Goal: Find specific page/section: Find specific page/section

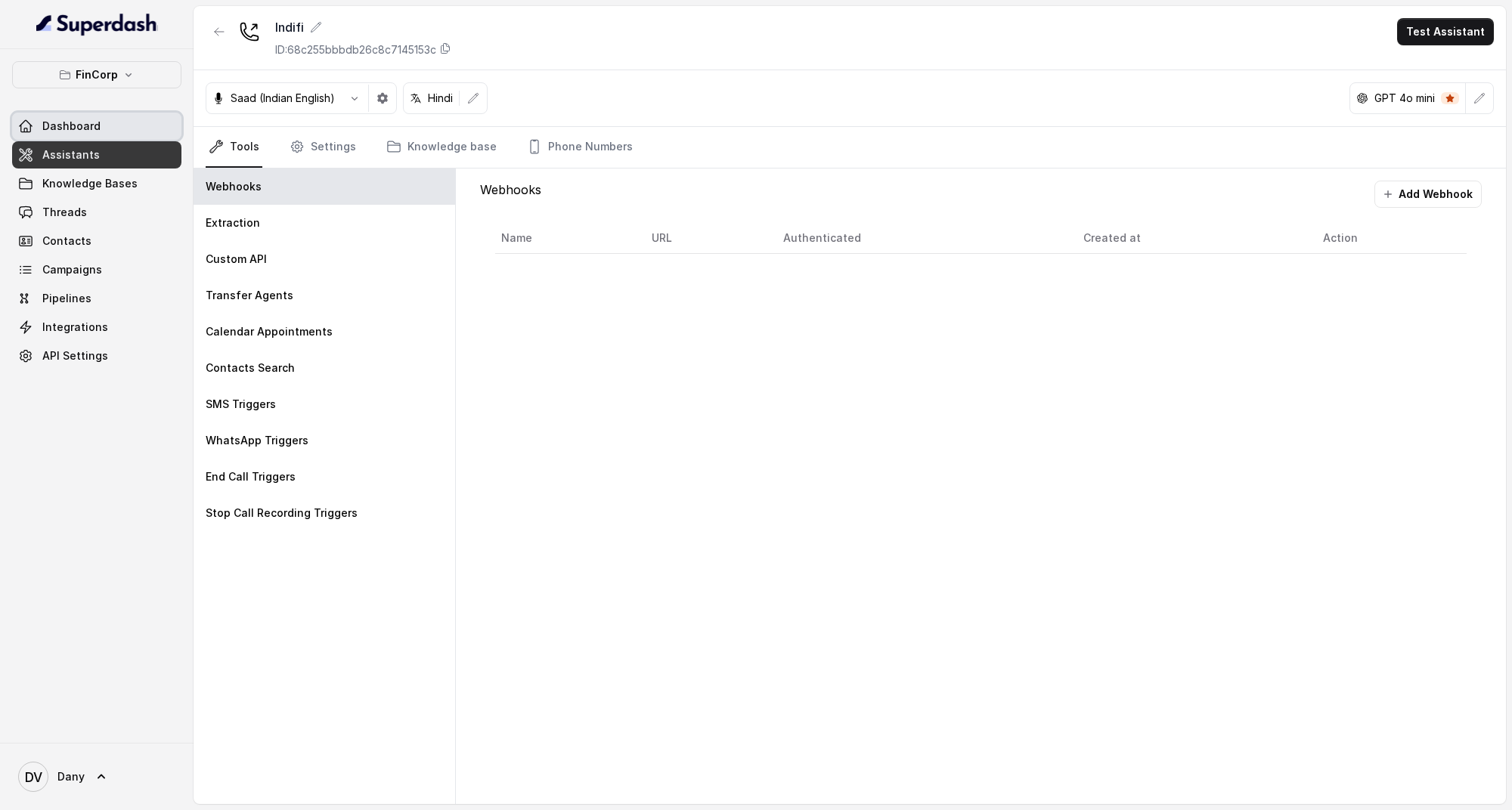
click at [74, 118] on span "Dashboard" at bounding box center [71, 125] width 58 height 15
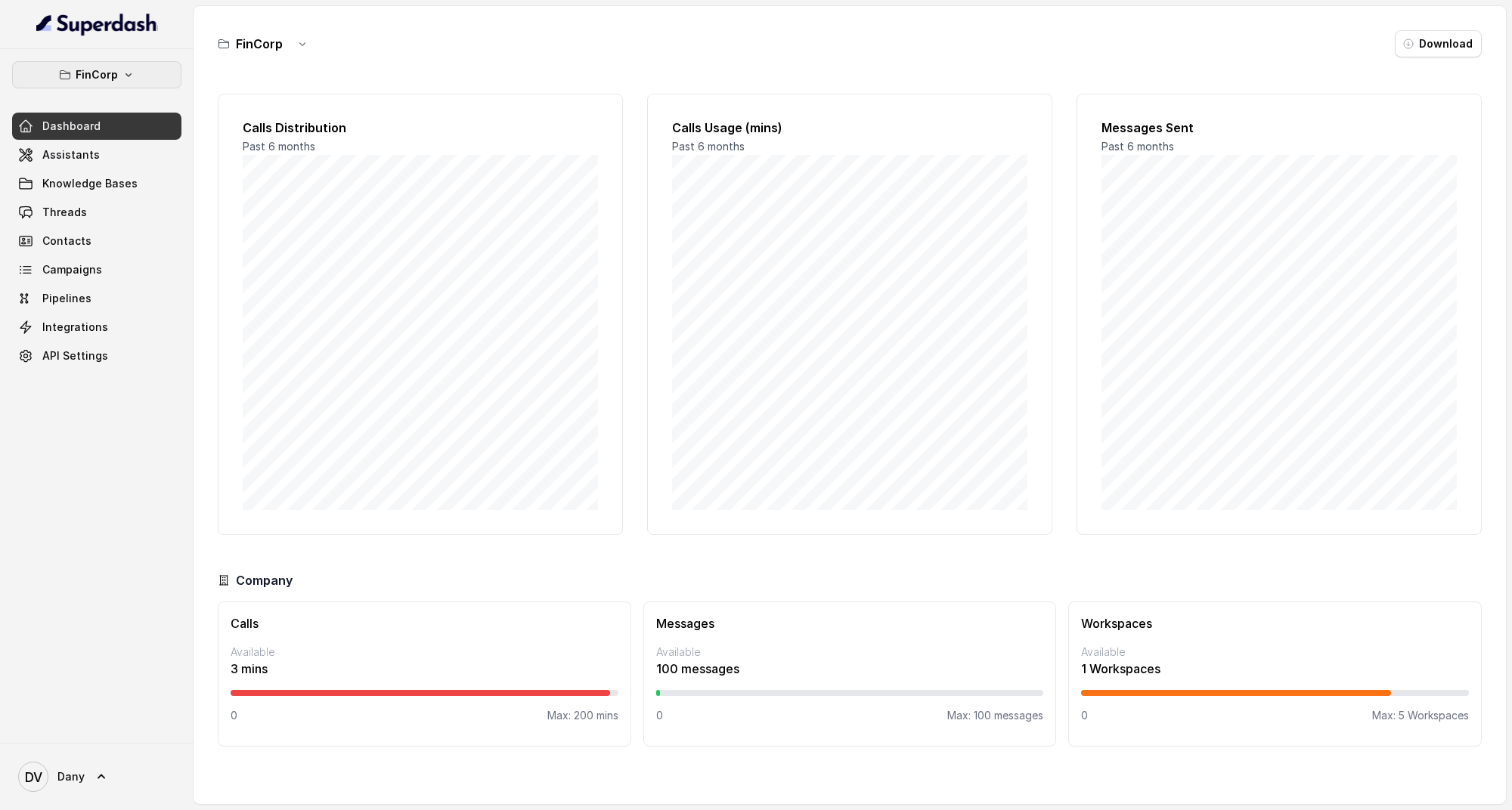
click at [84, 81] on p "FinCorp" at bounding box center [96, 75] width 42 height 18
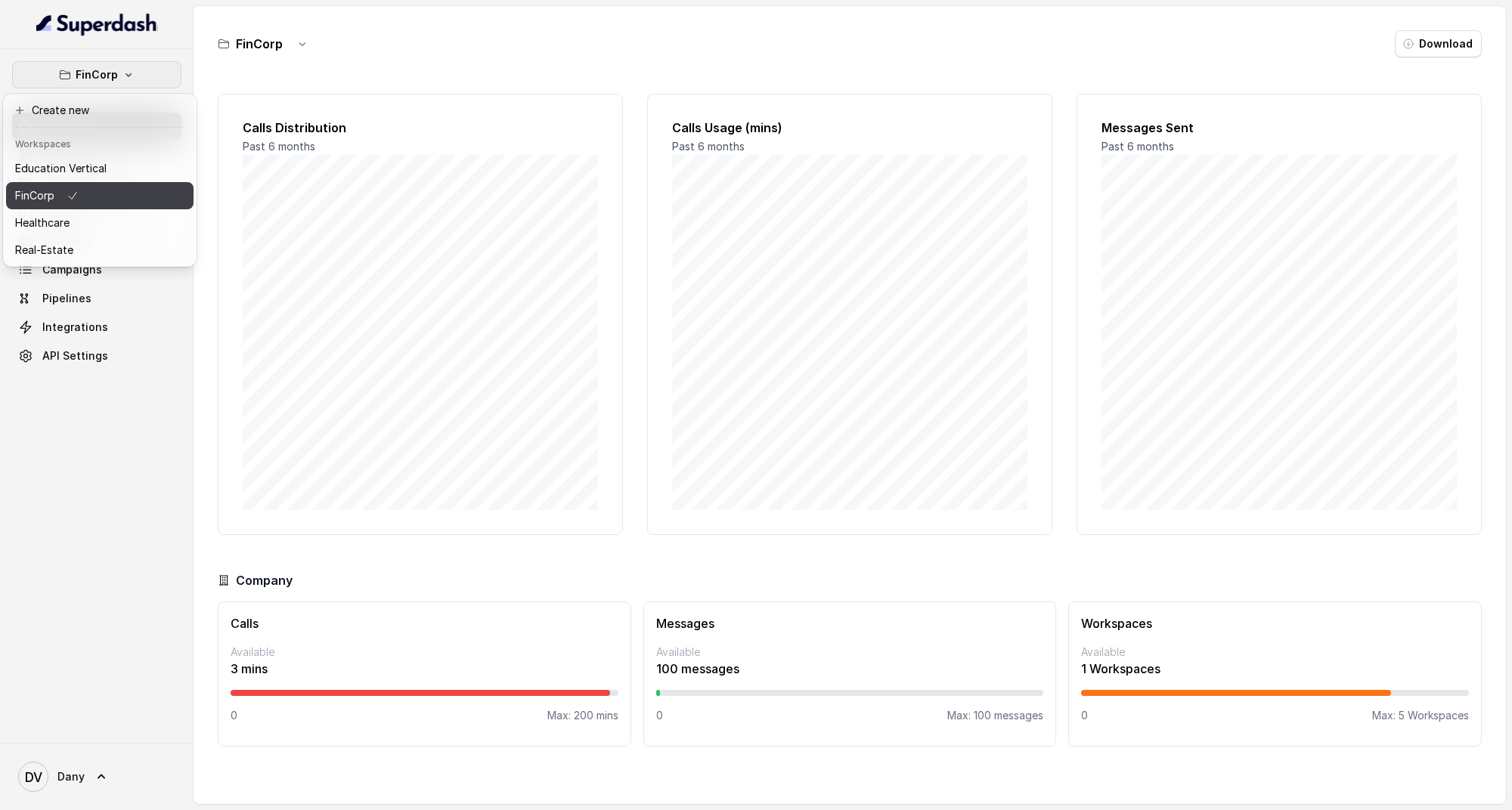
click at [79, 184] on button "FinCorp" at bounding box center [100, 195] width 188 height 27
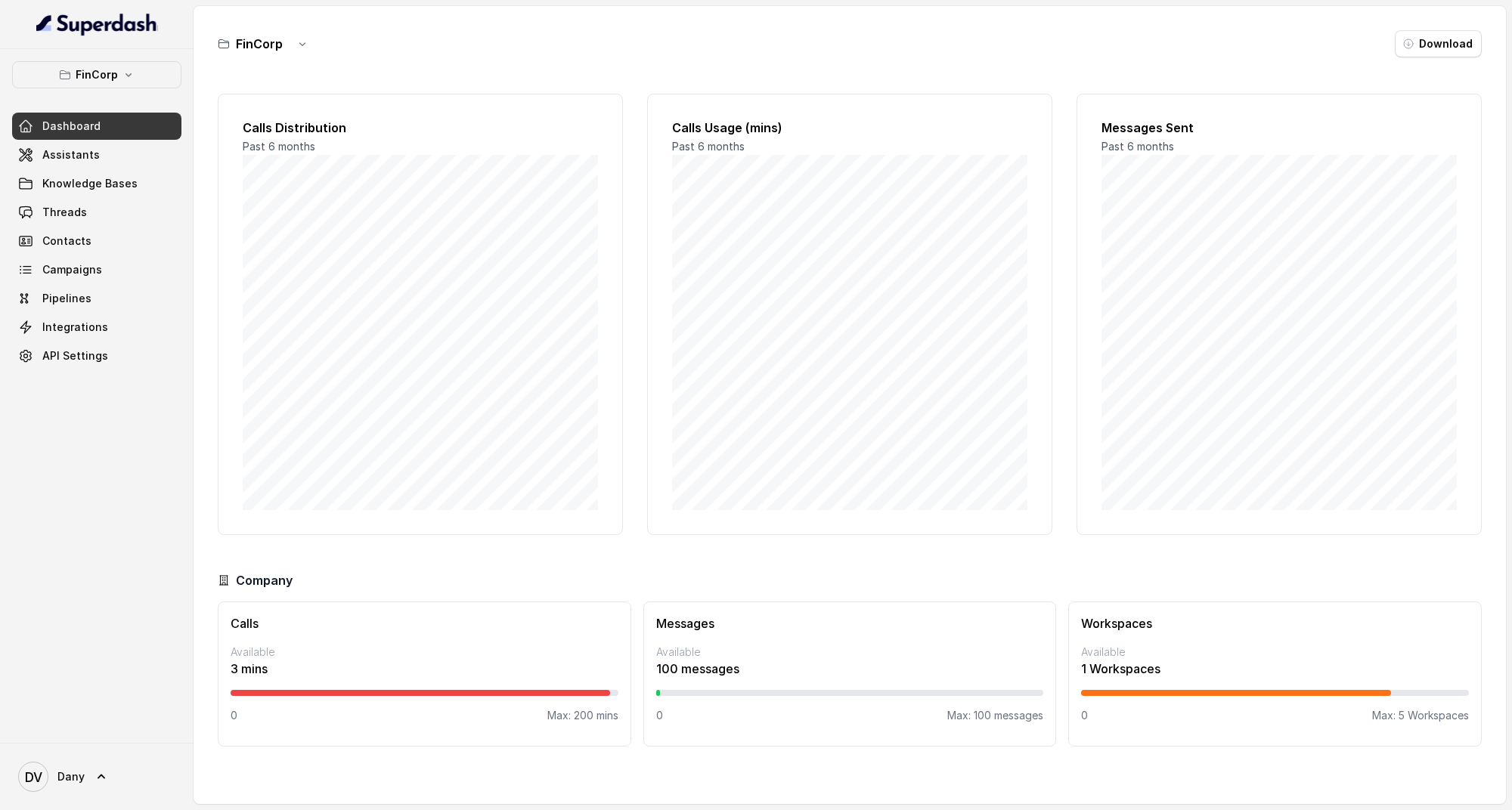
click at [82, 136] on link "Dashboard" at bounding box center [96, 125] width 169 height 27
click at [80, 149] on span "Assistants" at bounding box center [71, 154] width 58 height 15
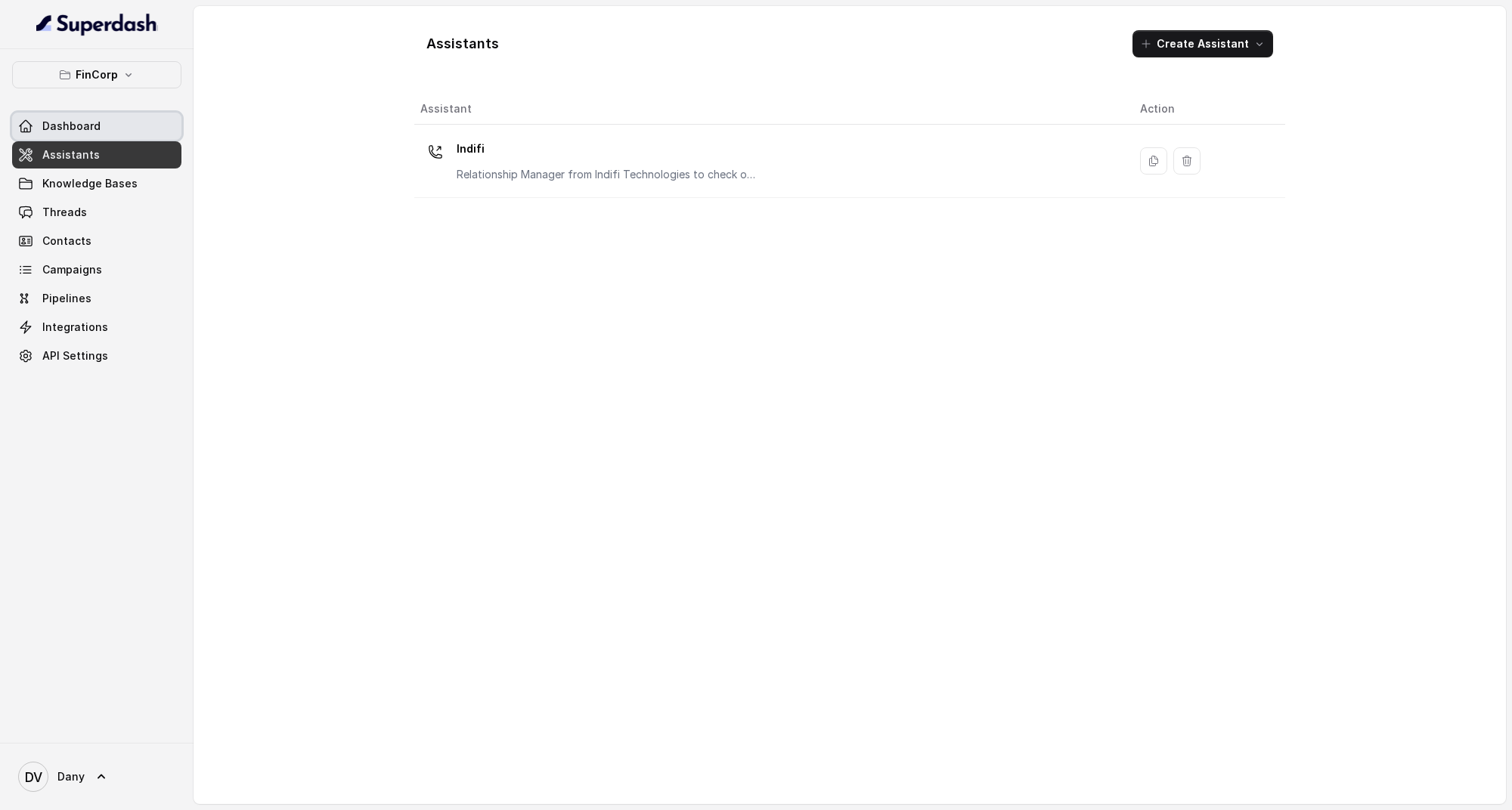
click at [78, 124] on span "Dashboard" at bounding box center [71, 125] width 58 height 15
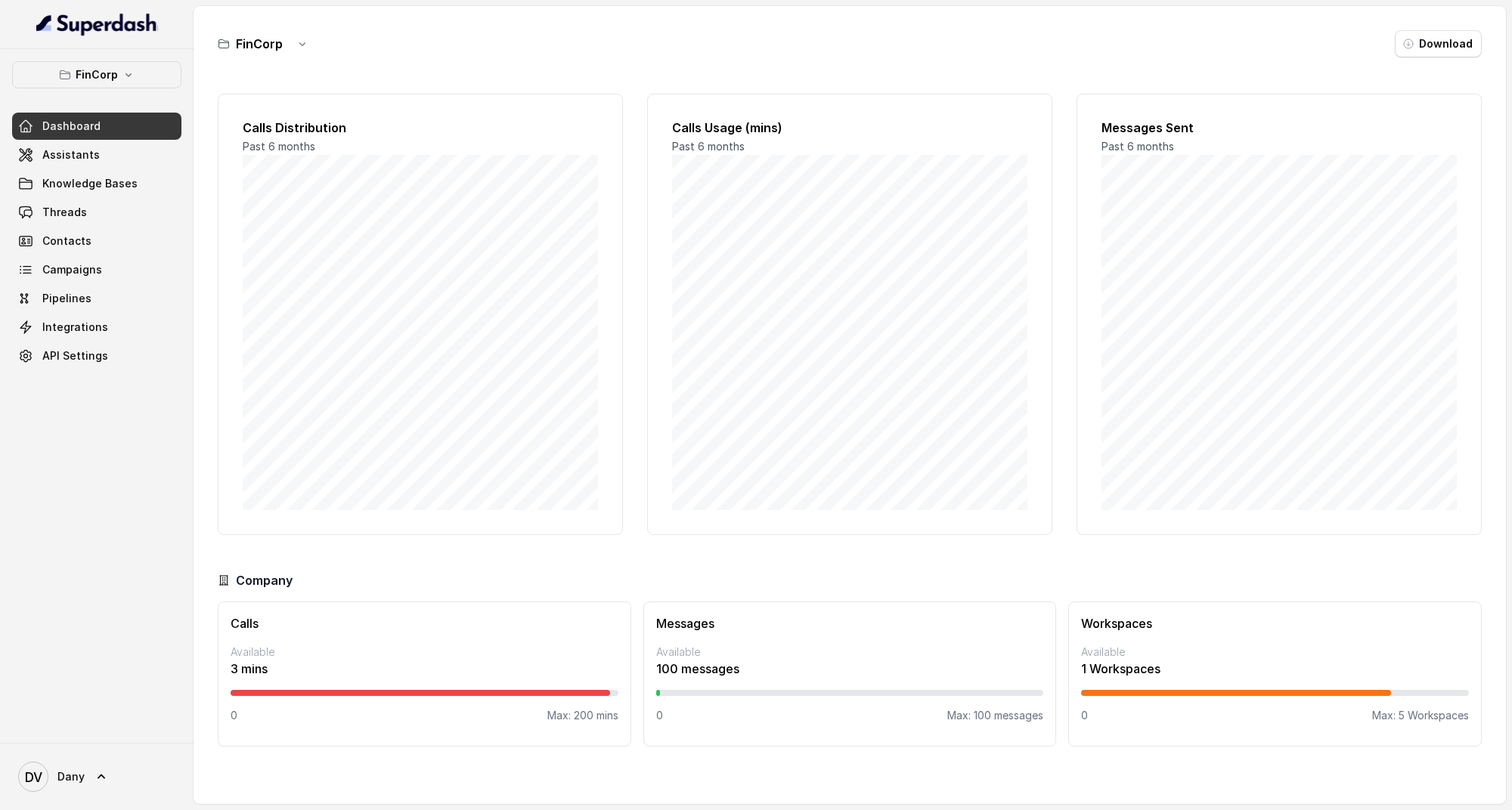
click at [101, 83] on button "FinCorp" at bounding box center [96, 75] width 169 height 27
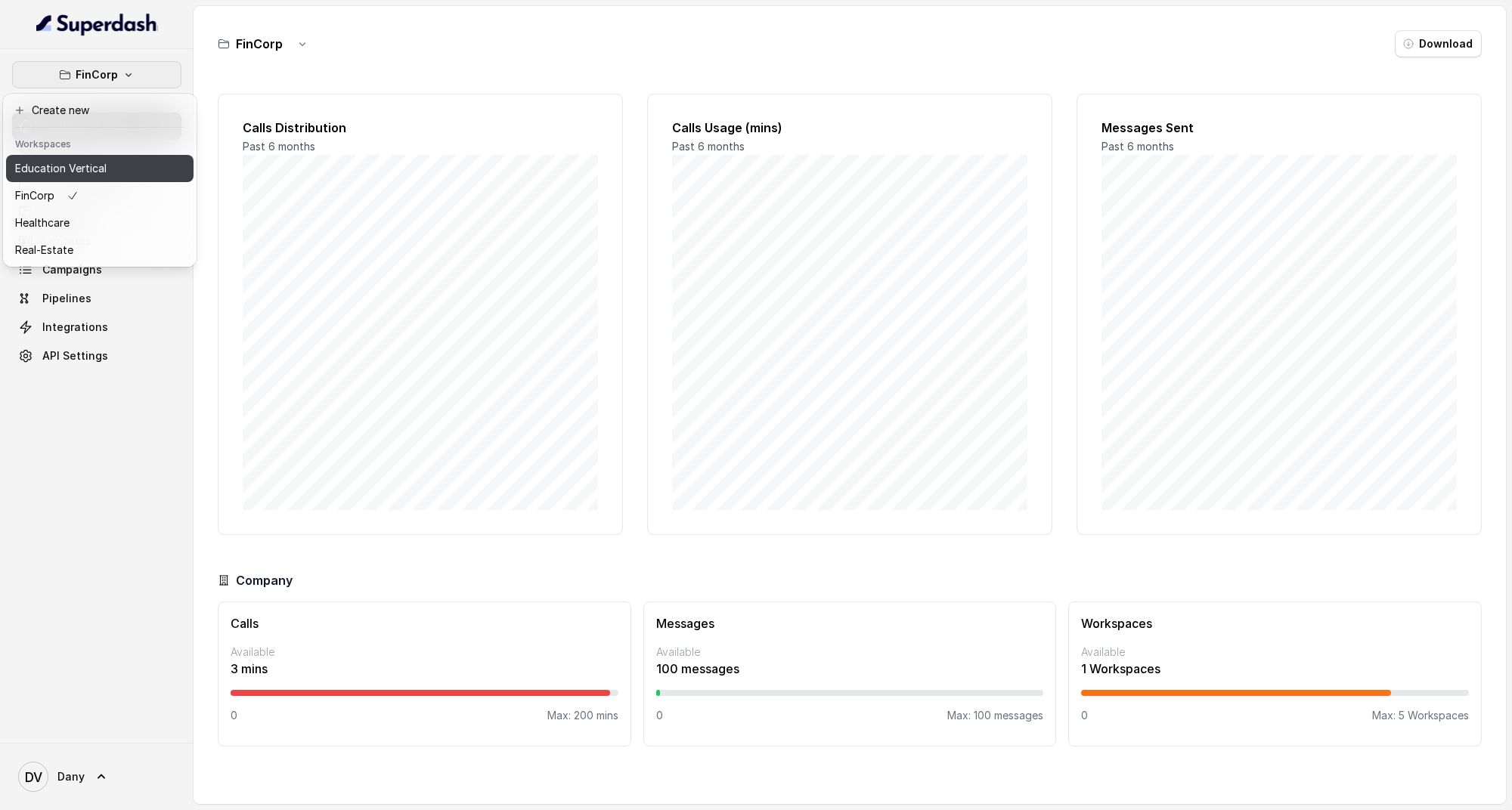
click at [79, 168] on p "Education Vertical" at bounding box center [60, 168] width 91 height 18
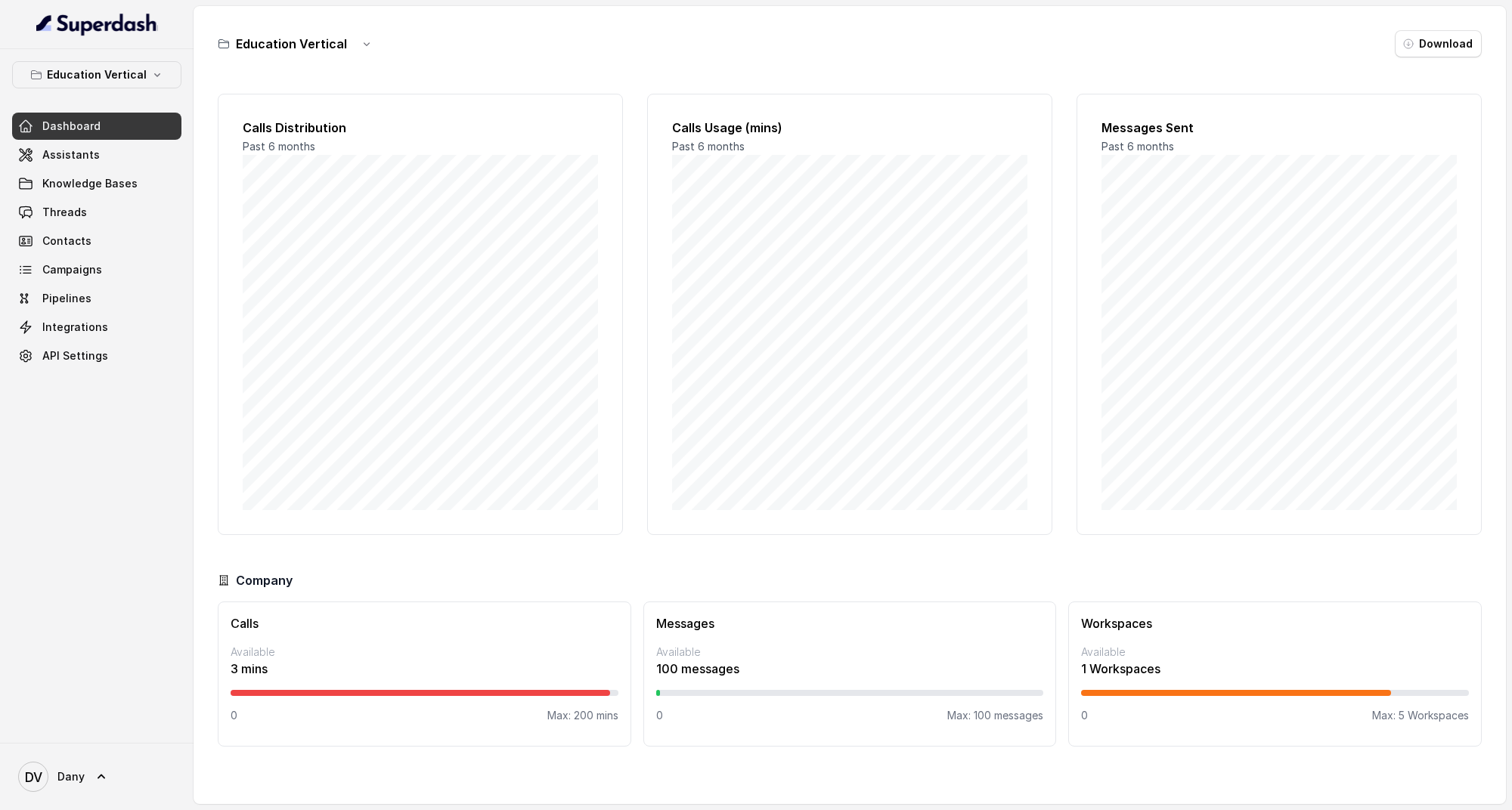
click at [110, 167] on div "Dashboard Assistants Knowledge Bases Threads Contacts Campaigns Pipelines Integ…" at bounding box center [96, 240] width 169 height 257
click at [109, 164] on link "Assistants" at bounding box center [96, 154] width 169 height 27
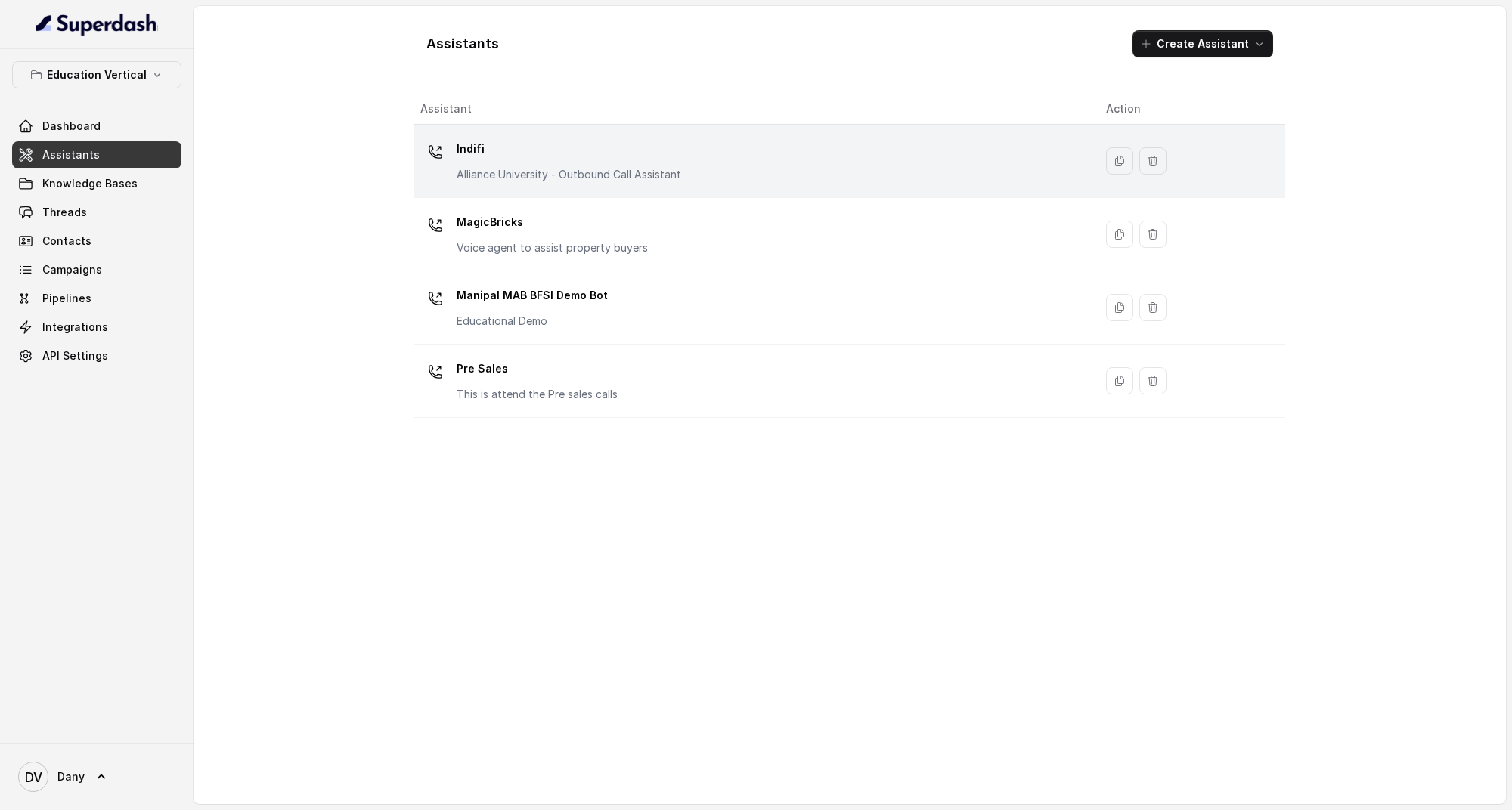
click at [463, 141] on p "Indifi" at bounding box center [569, 149] width 224 height 25
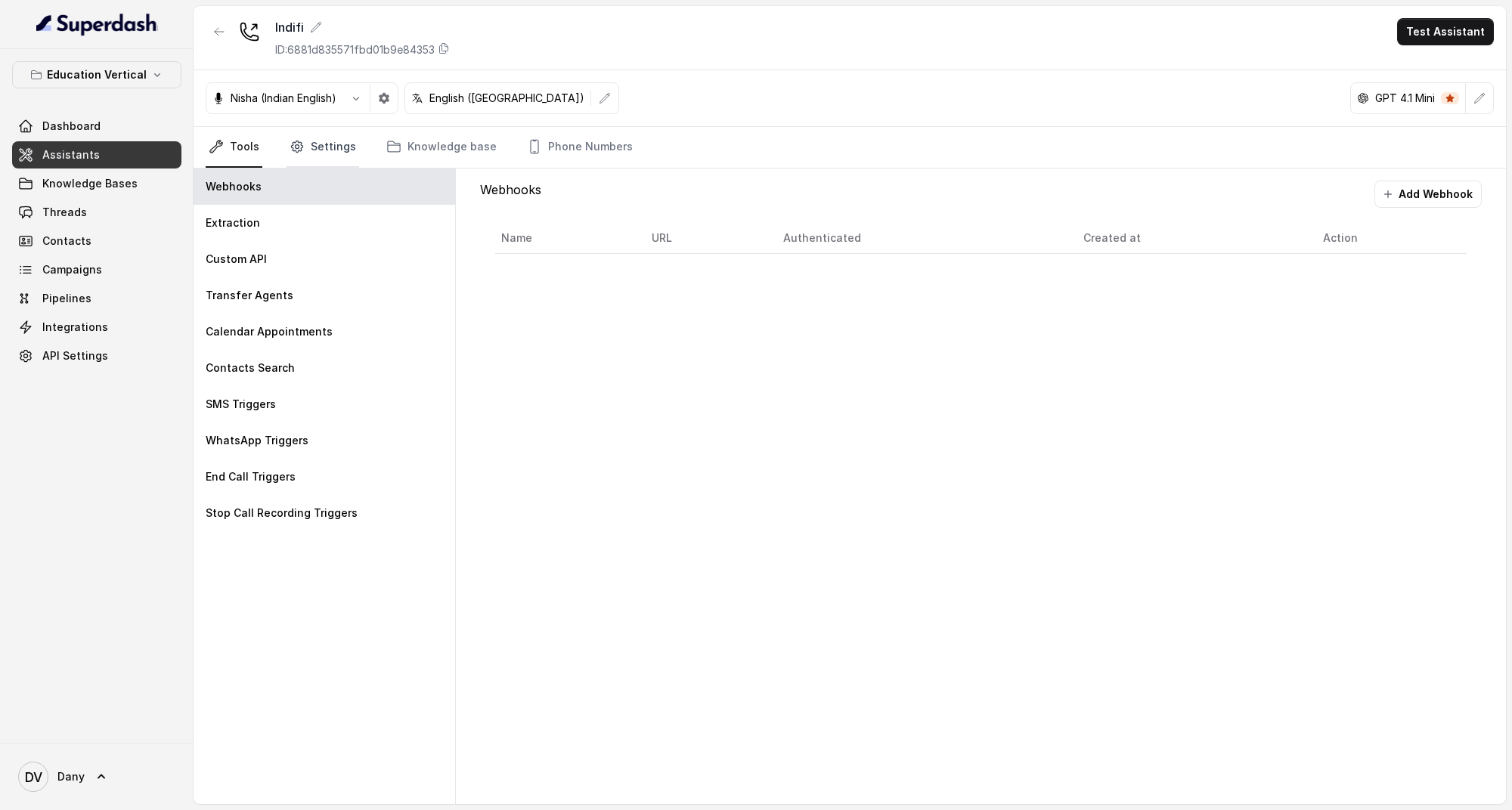
click at [333, 165] on link "Settings" at bounding box center [323, 147] width 73 height 41
